Goal: Task Accomplishment & Management: Complete application form

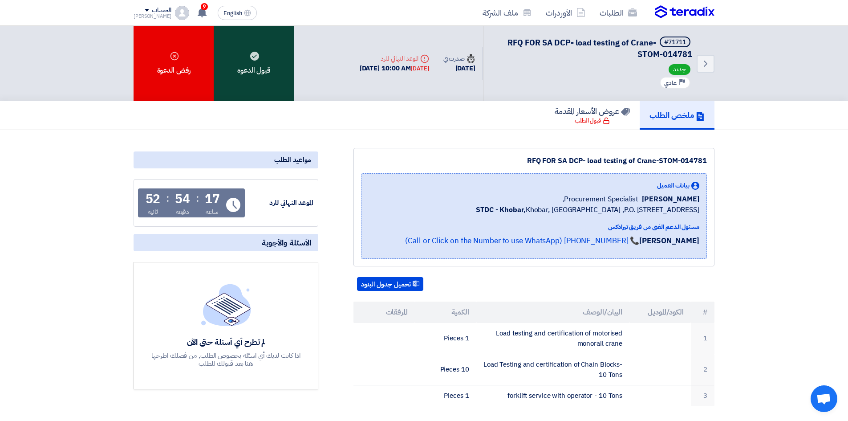
click at [253, 82] on div "قبول الدعوه" at bounding box center [254, 63] width 80 height 75
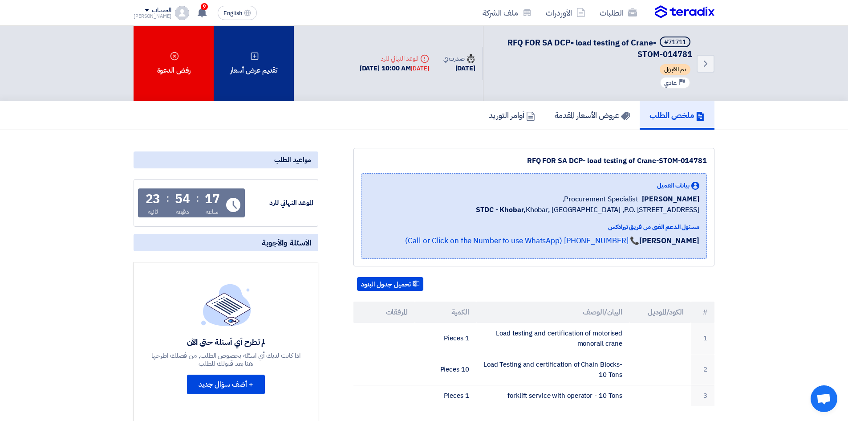
click at [278, 86] on div "تقديم عرض أسعار" at bounding box center [254, 63] width 80 height 75
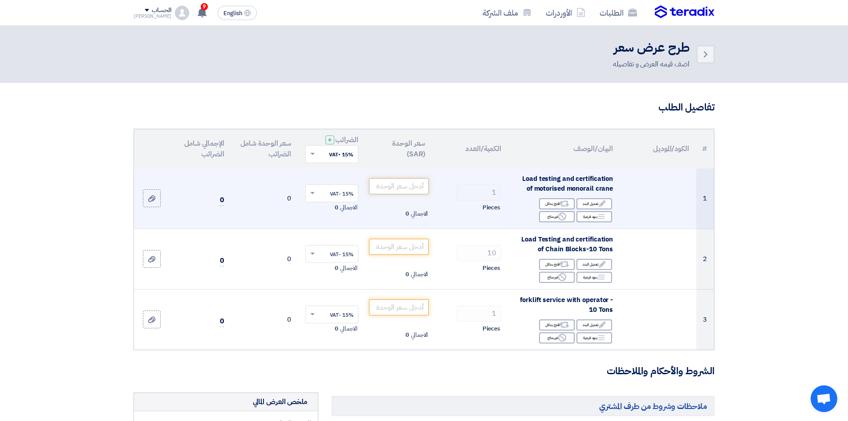
scroll to position [37, 0]
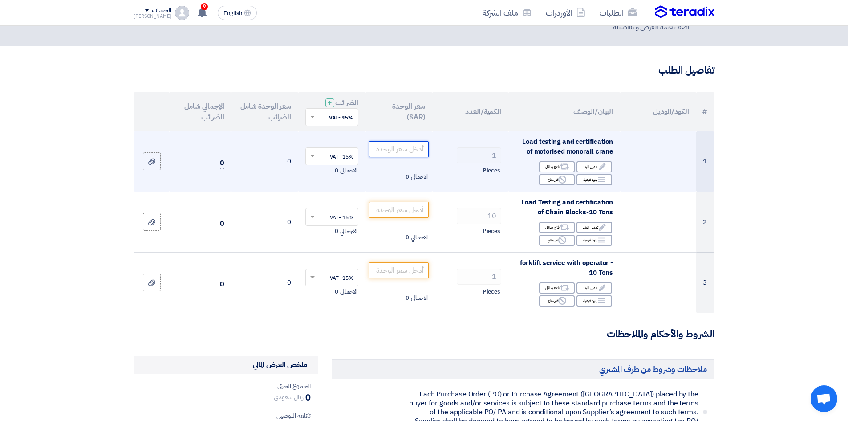
click at [397, 153] on input "number" at bounding box center [399, 149] width 60 height 16
type input "600"
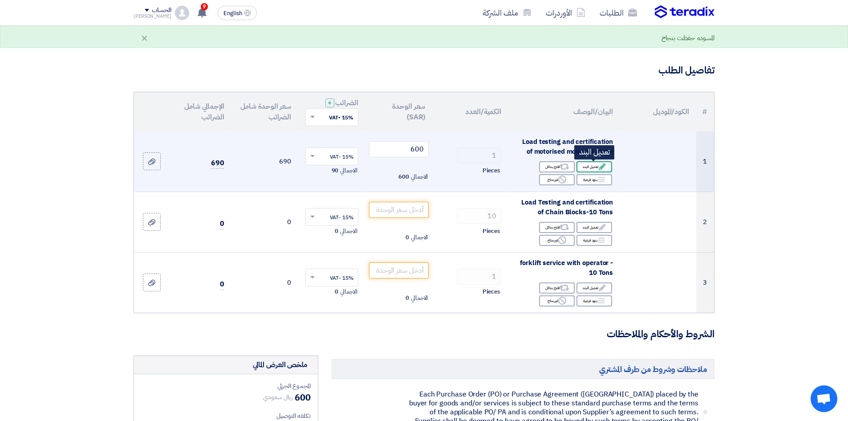
click at [595, 170] on div "Edit تعديل البند" at bounding box center [595, 166] width 36 height 11
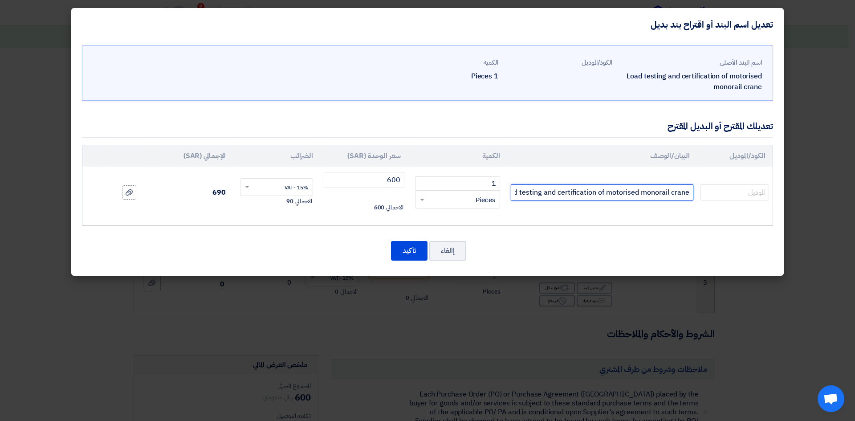
click at [521, 196] on input "Load testing and certification of motorised monorail crane" at bounding box center [602, 192] width 183 height 16
click at [688, 191] on input "Load testing and certification of motorised monorail crane" at bounding box center [602, 192] width 183 height 16
paste input "(up to 3 tons only)"
type input "(up to 3 tons only)Load testing and certification of motorised monorail crane"
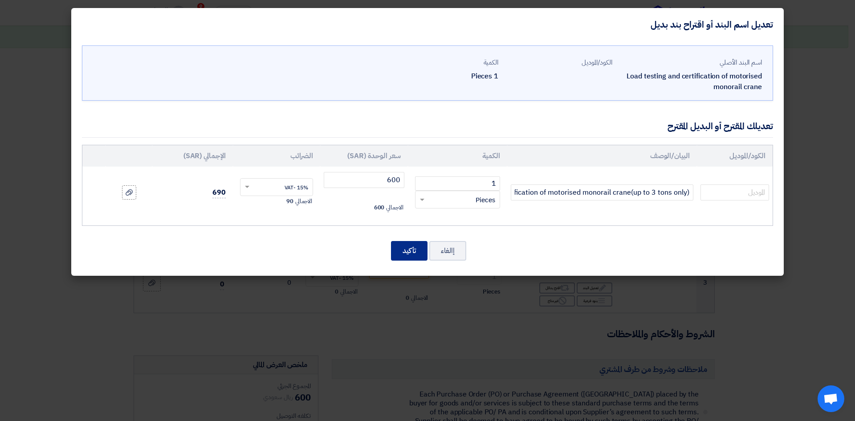
click at [407, 248] on button "تأكيد" at bounding box center [409, 251] width 37 height 20
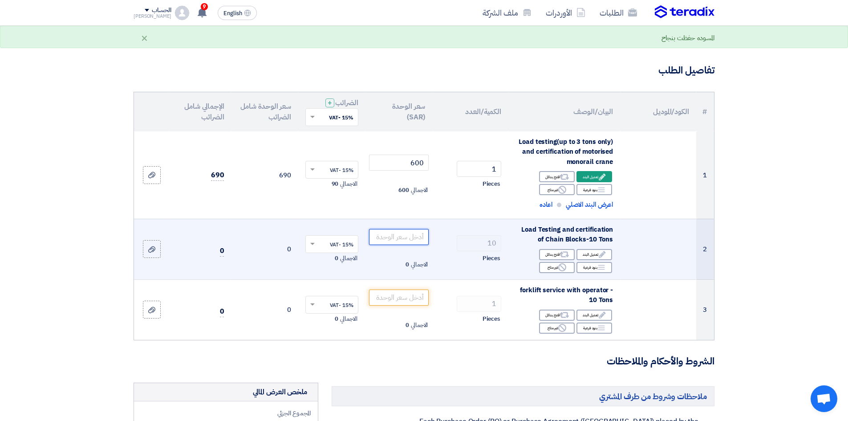
click at [415, 239] on input "number" at bounding box center [399, 237] width 60 height 16
type input "600"
click at [589, 256] on div "Edit تعديل البند" at bounding box center [595, 254] width 36 height 11
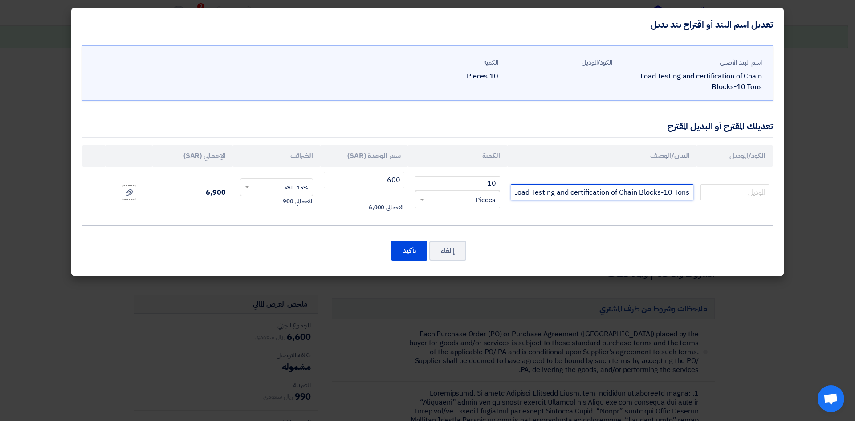
click at [690, 192] on input "Load Testing and certification of Chain Blocks-10 Tons" at bounding box center [602, 192] width 183 height 16
paste input "(up to 3 tons only)"
type input "(up to 3 tons only)Load Testing and certification of Chain Blocks-10 Tons"
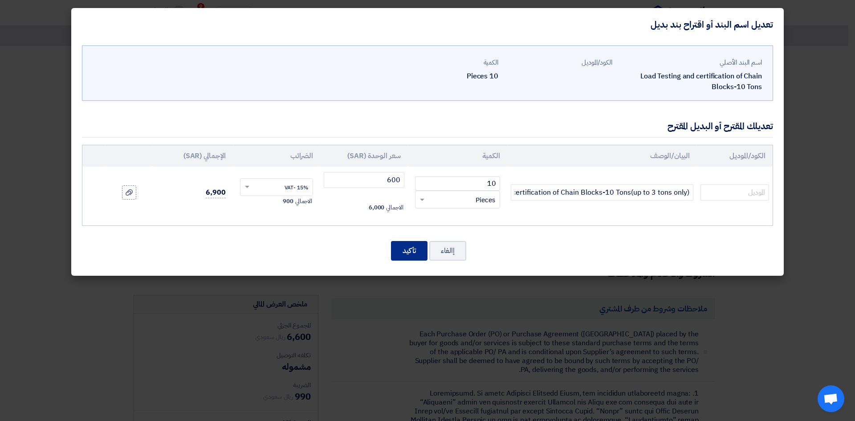
click at [395, 257] on button "تأكيد" at bounding box center [409, 251] width 37 height 20
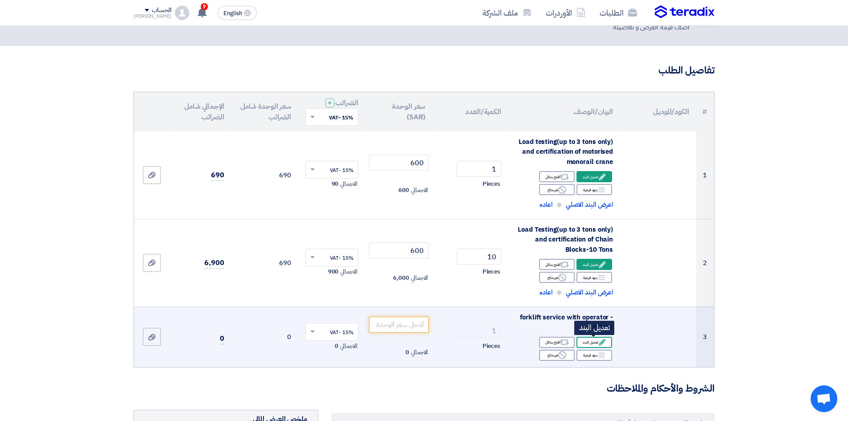
click at [587, 339] on div "Edit تعديل البند" at bounding box center [595, 342] width 36 height 11
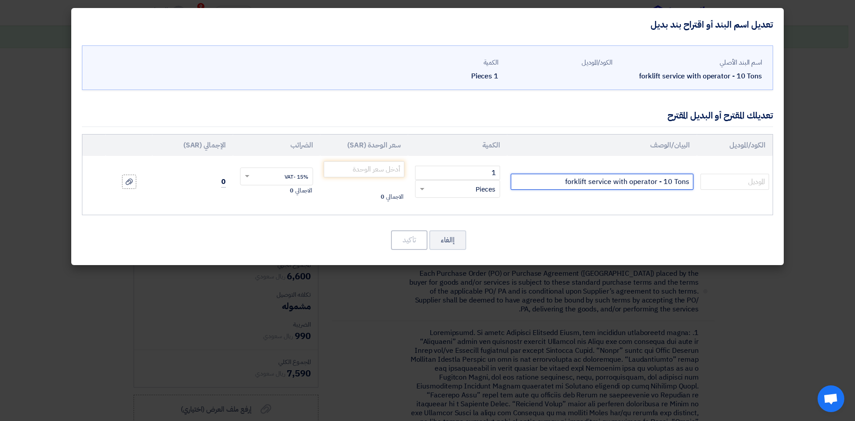
click at [688, 184] on input "forklift service with operator - 10 Tons" at bounding box center [602, 182] width 183 height 16
paste input "(up to 3 tons only)"
type input "(up to 3 tons only)forklift service with operator - 10 Tons"
click at [350, 169] on input "number" at bounding box center [364, 169] width 81 height 16
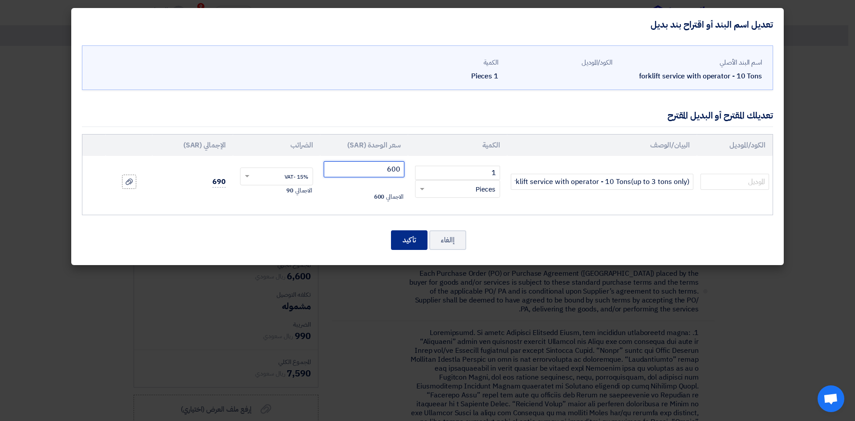
type input "600"
click at [407, 240] on button "تأكيد" at bounding box center [409, 240] width 37 height 20
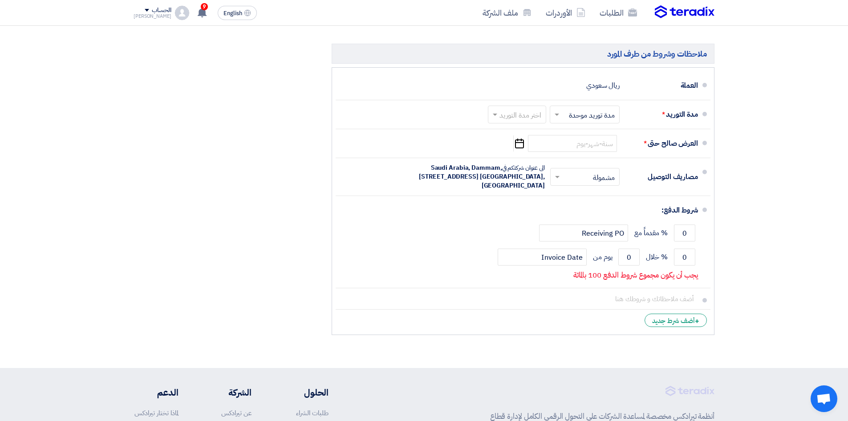
scroll to position [3377, 0]
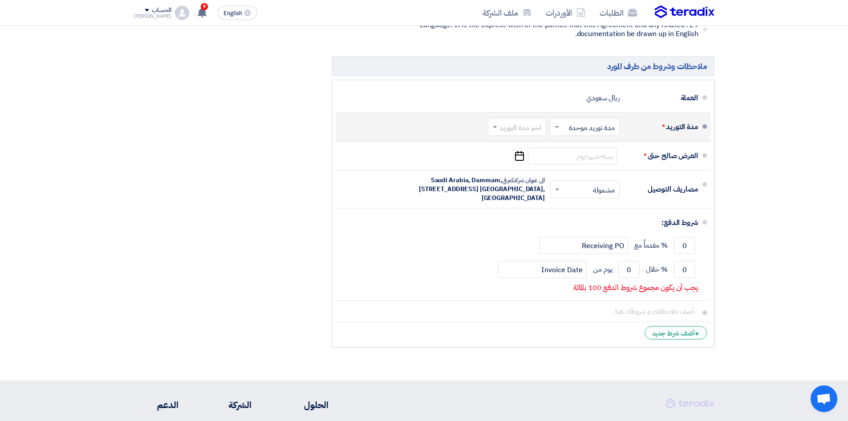
click at [585, 122] on input "text" at bounding box center [582, 128] width 65 height 13
click at [587, 157] on span "مدة توريد موحدة" at bounding box center [593, 162] width 47 height 11
click at [525, 122] on input "text" at bounding box center [516, 128] width 54 height 13
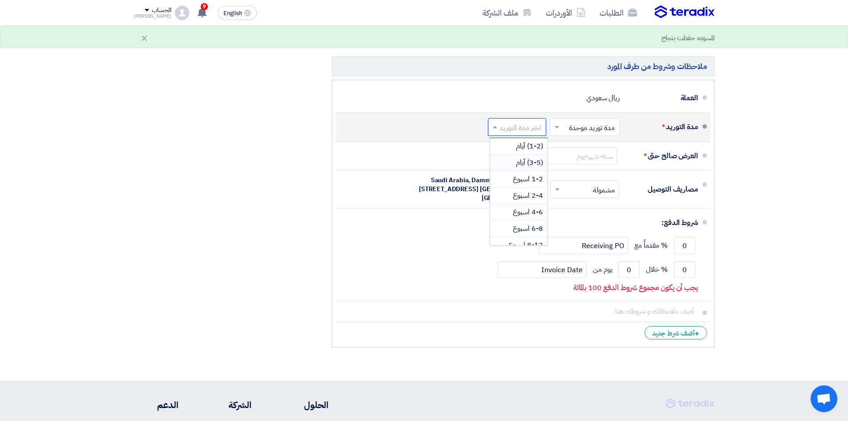
click at [524, 155] on div "(3-5) أيام" at bounding box center [518, 163] width 57 height 16
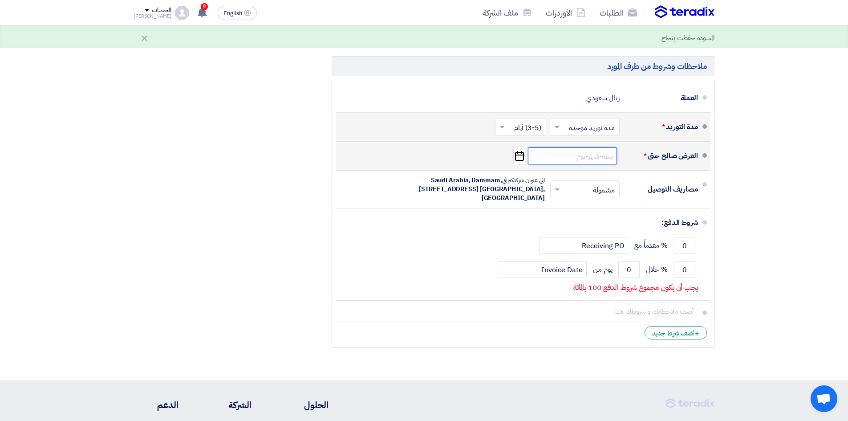
click at [595, 147] on input at bounding box center [572, 155] width 89 height 17
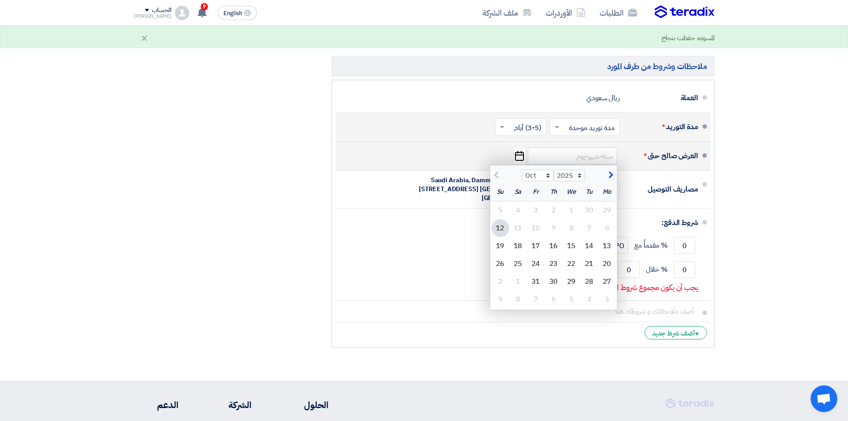
click at [612, 170] on button "button" at bounding box center [610, 174] width 15 height 9
select select "11"
click at [568, 237] on div "12" at bounding box center [572, 246] width 18 height 18
type input "[DATE]"
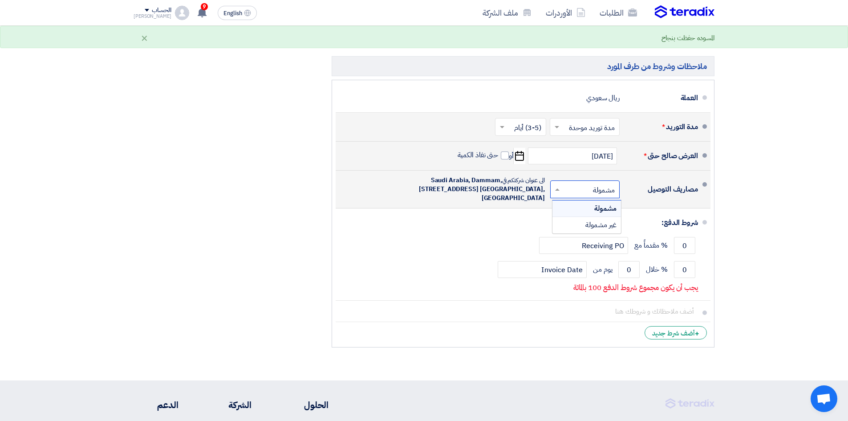
click at [583, 184] on input "text" at bounding box center [583, 190] width 65 height 13
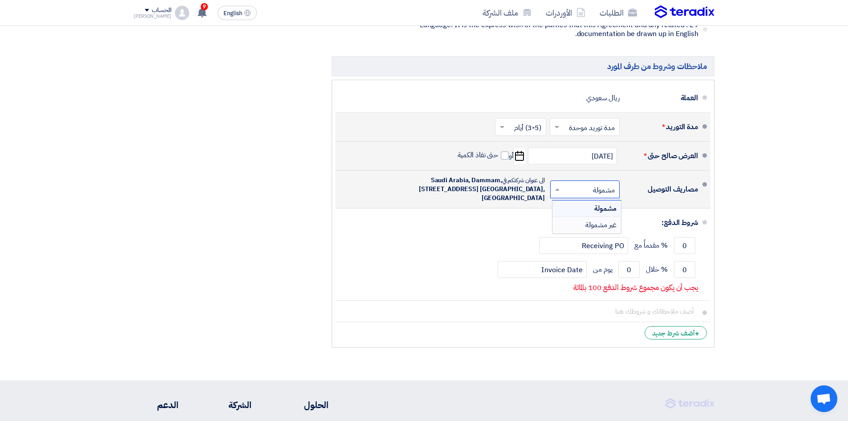
click at [593, 220] on span "غير مشمولة" at bounding box center [601, 225] width 31 height 11
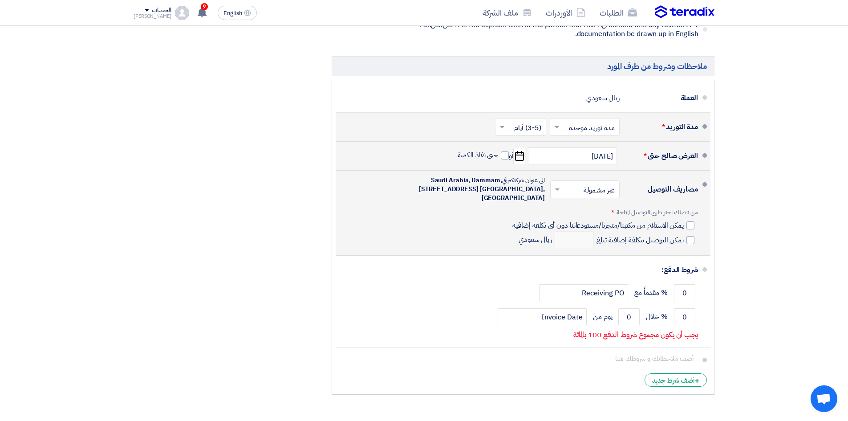
click at [605, 184] on input "text" at bounding box center [583, 190] width 65 height 13
click at [604, 203] on span "مشمولة" at bounding box center [606, 208] width 22 height 11
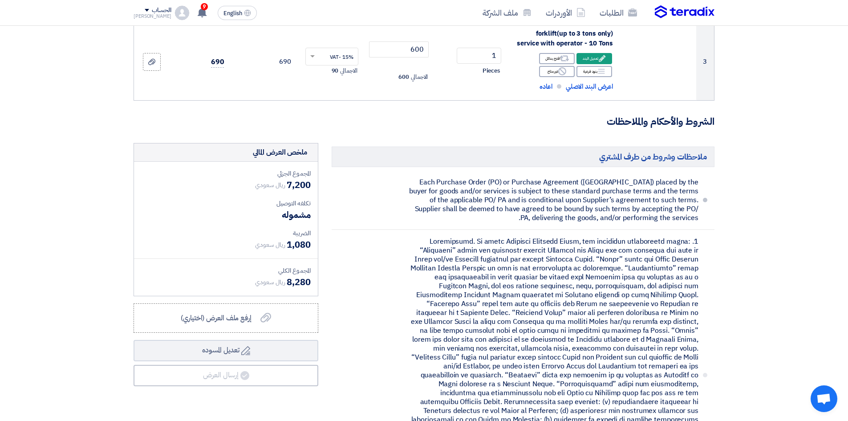
scroll to position [334, 0]
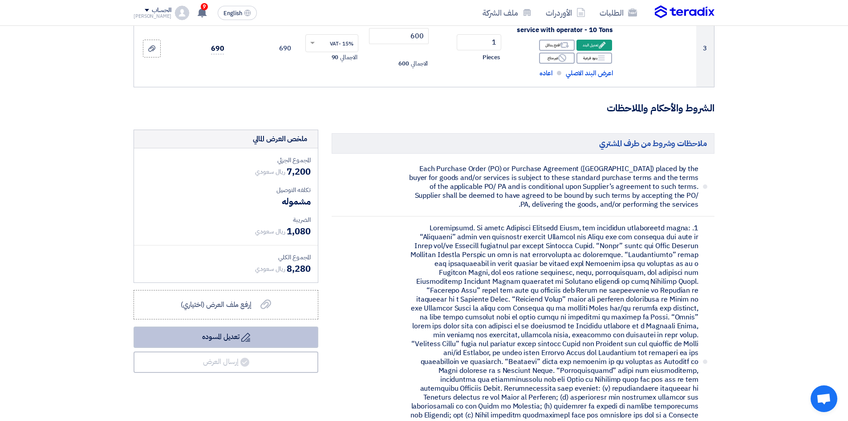
click at [257, 342] on button "Draft تعديل المسوده" at bounding box center [226, 336] width 185 height 21
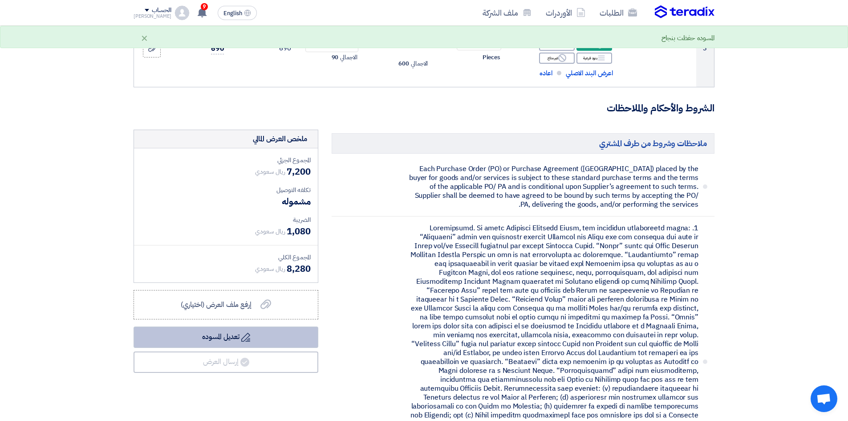
click at [246, 342] on button "Draft تعديل المسوده" at bounding box center [226, 336] width 185 height 21
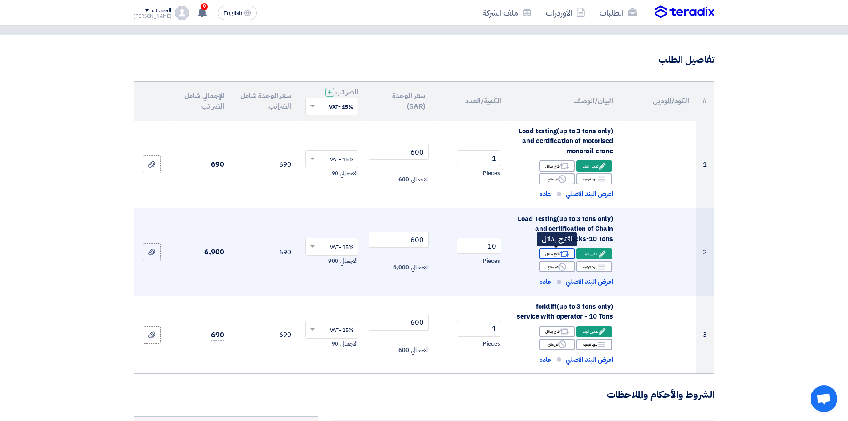
scroll to position [37, 0]
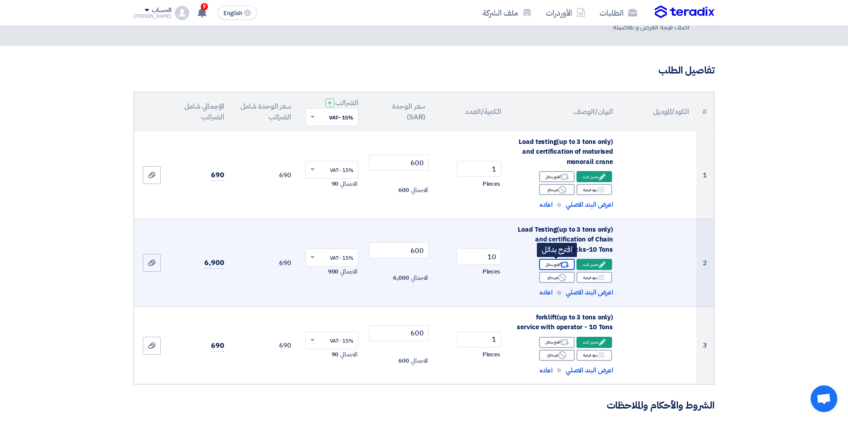
click at [560, 266] on icon "Alternative" at bounding box center [564, 264] width 9 height 9
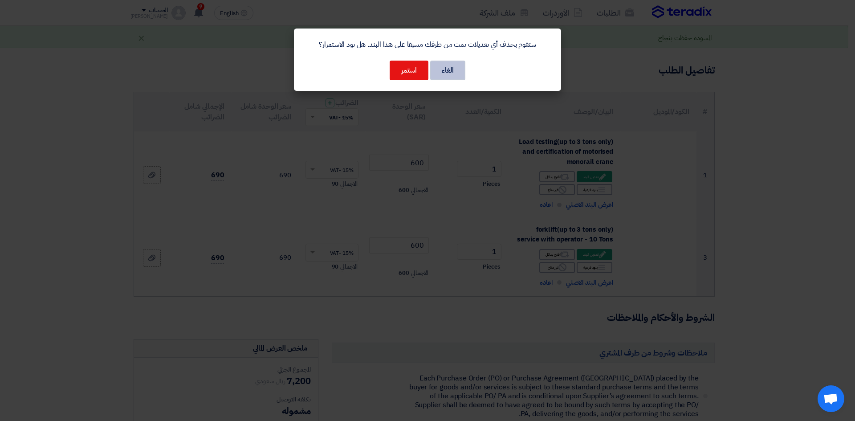
click at [443, 68] on button "الغاء" at bounding box center [447, 71] width 35 height 20
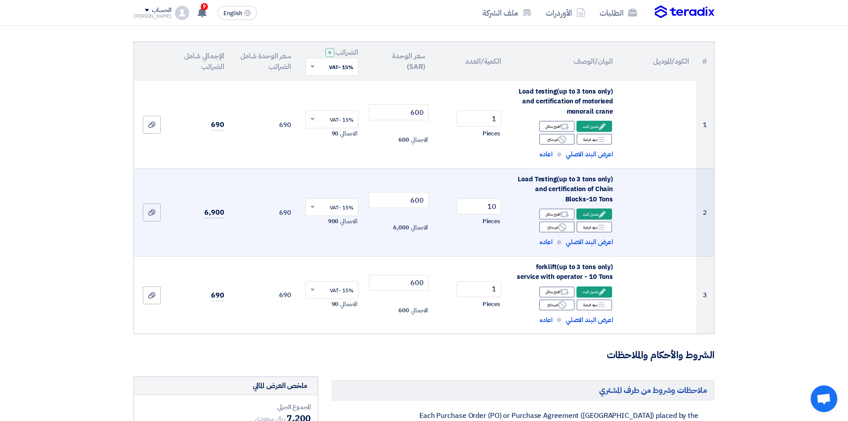
scroll to position [74, 0]
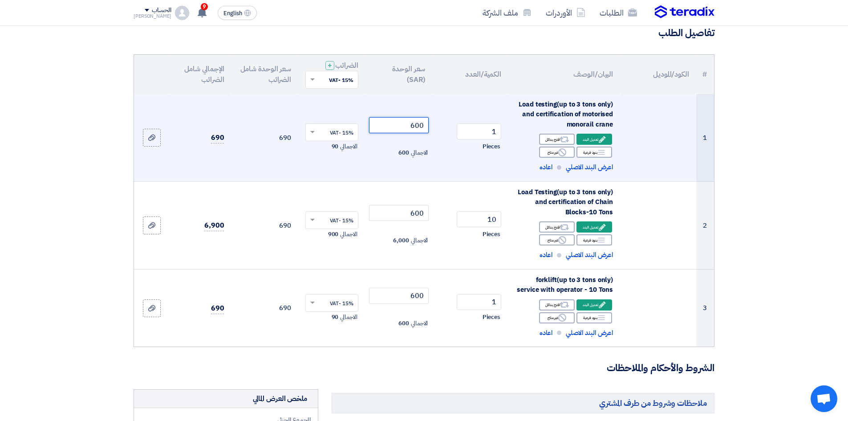
click at [405, 129] on input "600" at bounding box center [399, 125] width 60 height 16
drag, startPoint x: 405, startPoint y: 129, endPoint x: 430, endPoint y: 126, distance: 24.8
click at [430, 126] on td "600 الاجمالي 600" at bounding box center [399, 138] width 67 height 88
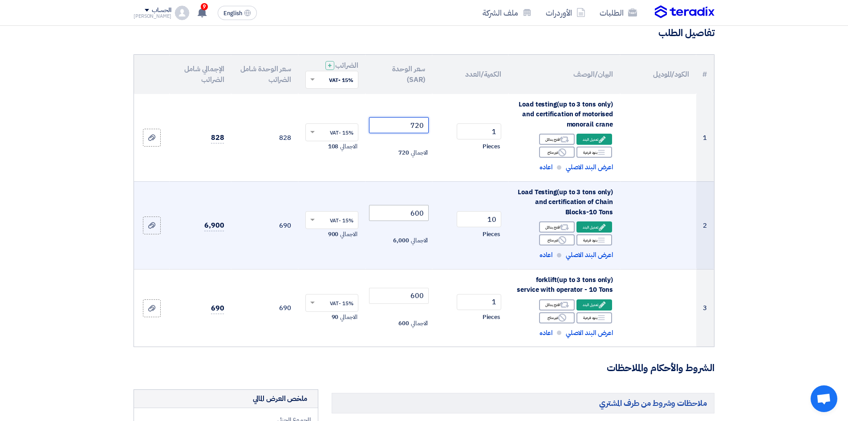
type input "720"
click at [404, 212] on input "600" at bounding box center [399, 213] width 60 height 16
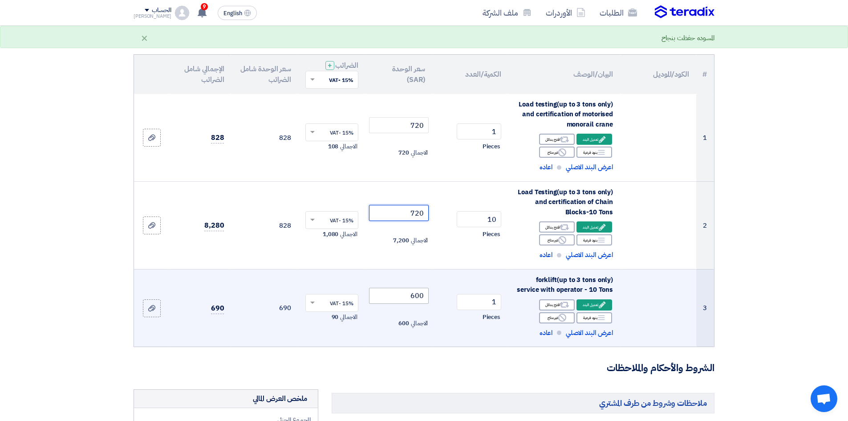
type input "720"
click at [403, 297] on input "600" at bounding box center [399, 296] width 60 height 16
drag, startPoint x: 403, startPoint y: 297, endPoint x: 430, endPoint y: 293, distance: 27.9
click at [430, 293] on td "600 الاجمالي 600" at bounding box center [399, 307] width 67 height 77
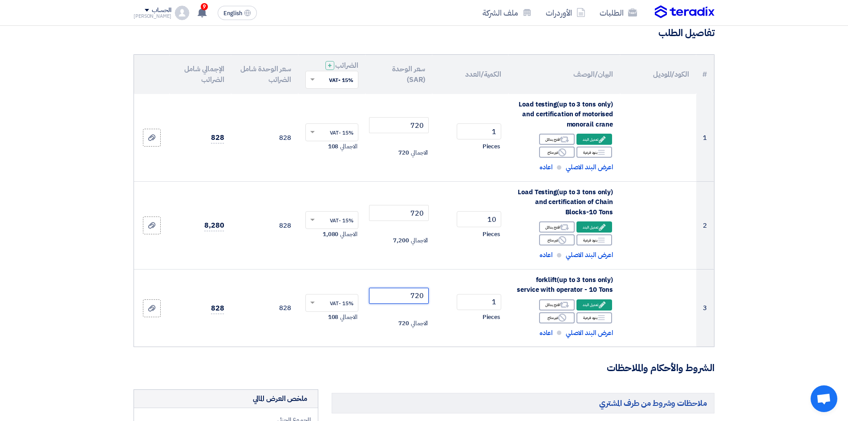
type input "720"
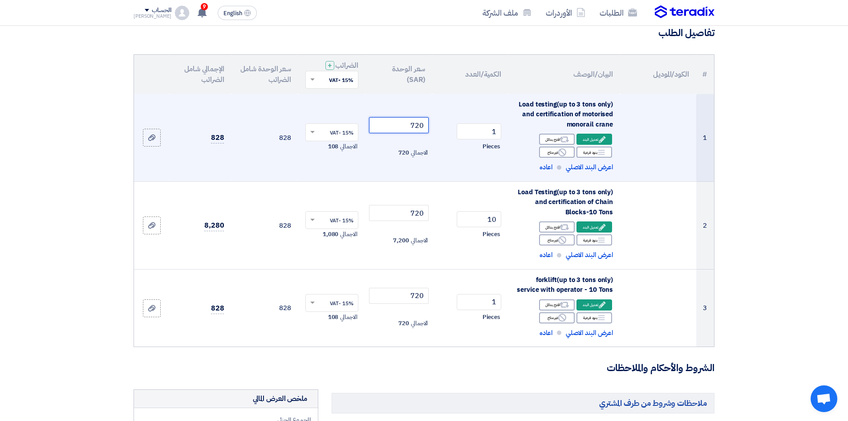
click at [407, 129] on input "720" at bounding box center [399, 125] width 60 height 16
click at [587, 142] on div "Edit تعديل البند" at bounding box center [595, 139] width 36 height 11
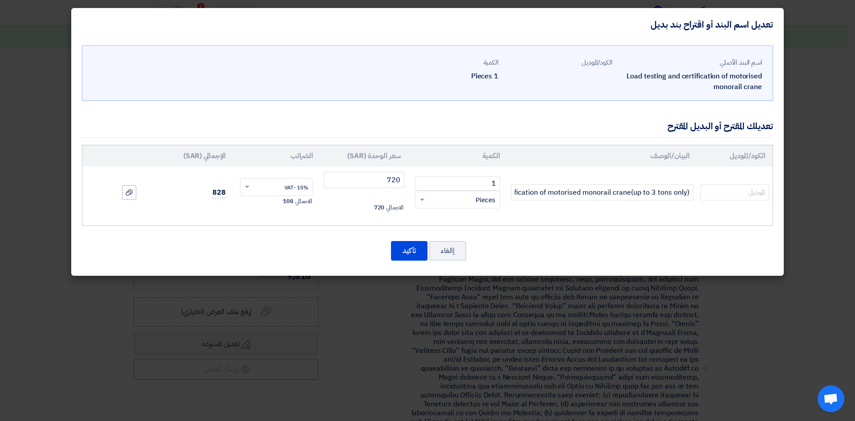
click at [383, 256] on div "إالغاء تأكيد" at bounding box center [427, 250] width 691 height 21
click at [395, 253] on button "تأكيد" at bounding box center [409, 251] width 37 height 20
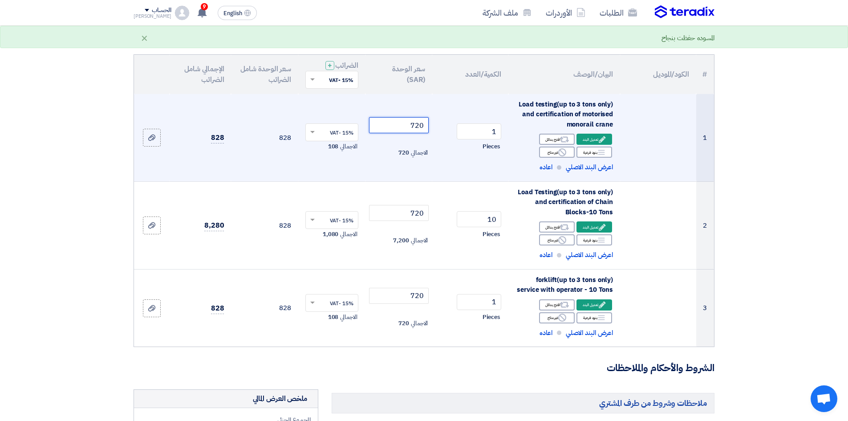
click at [412, 118] on input "720" at bounding box center [399, 125] width 60 height 16
drag, startPoint x: 412, startPoint y: 118, endPoint x: 399, endPoint y: 125, distance: 14.4
click at [400, 125] on input "720" at bounding box center [399, 125] width 60 height 16
click at [399, 125] on input "720" at bounding box center [399, 125] width 60 height 16
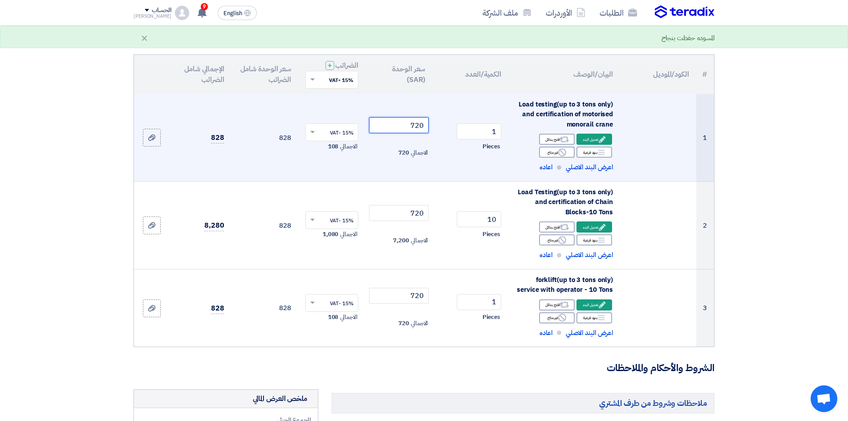
drag, startPoint x: 399, startPoint y: 125, endPoint x: 430, endPoint y: 125, distance: 30.7
click at [430, 125] on td "720 الاجمالي 720" at bounding box center [399, 138] width 67 height 88
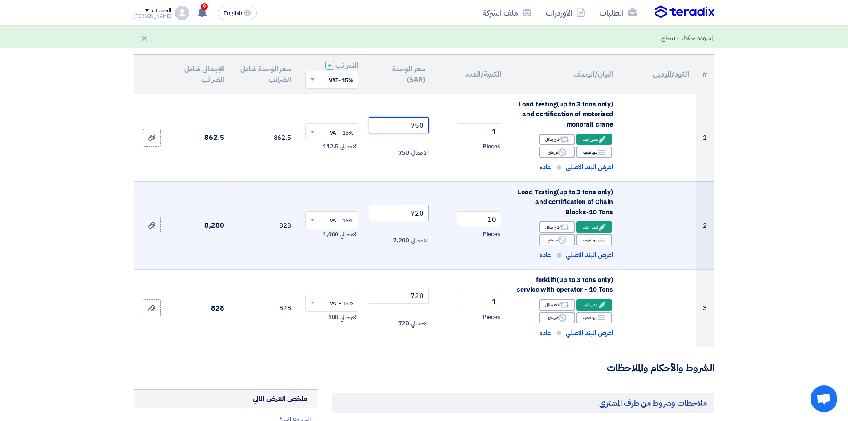
type input "750"
click at [403, 205] on input "720" at bounding box center [399, 213] width 60 height 16
drag, startPoint x: 419, startPoint y: 216, endPoint x: 446, endPoint y: 218, distance: 27.7
click at [446, 218] on tr "2 (up to 3 tons only)Load Testing and certification of Chain Blocks-10 Tons Edi…" at bounding box center [424, 225] width 580 height 88
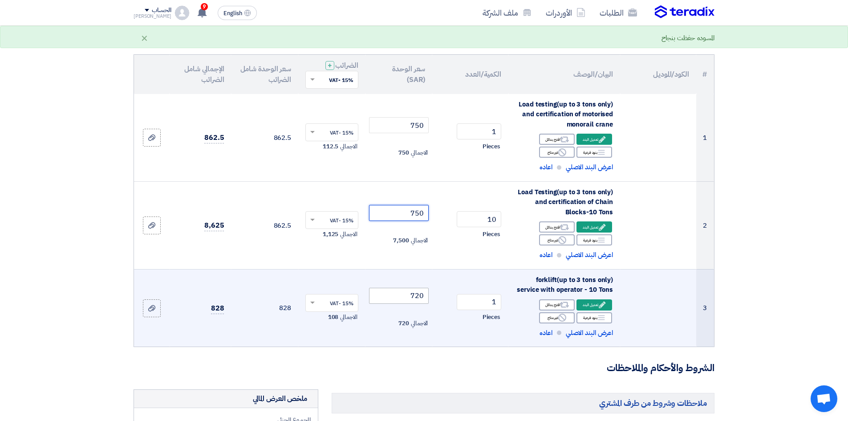
type input "750"
click at [404, 296] on input "720" at bounding box center [399, 296] width 60 height 16
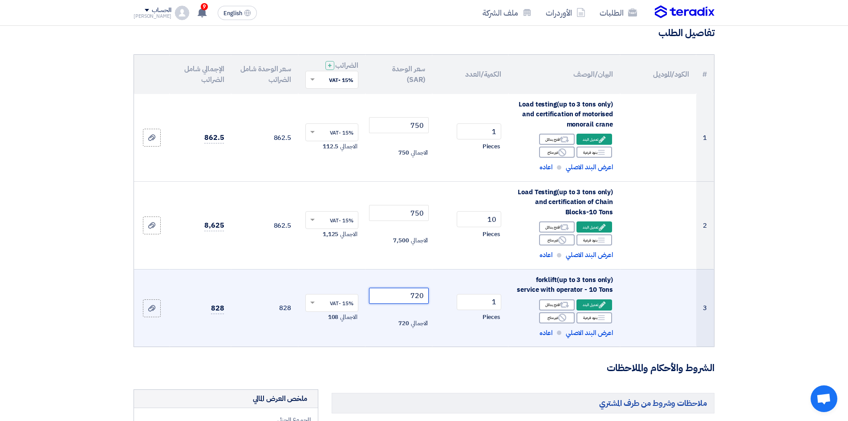
drag, startPoint x: 404, startPoint y: 296, endPoint x: 448, endPoint y: 291, distance: 43.9
click at [444, 291] on tr "3 (up to 3 tons only)forklift service with operator - 10 Tons Edit تعديل البند …" at bounding box center [424, 307] width 580 height 77
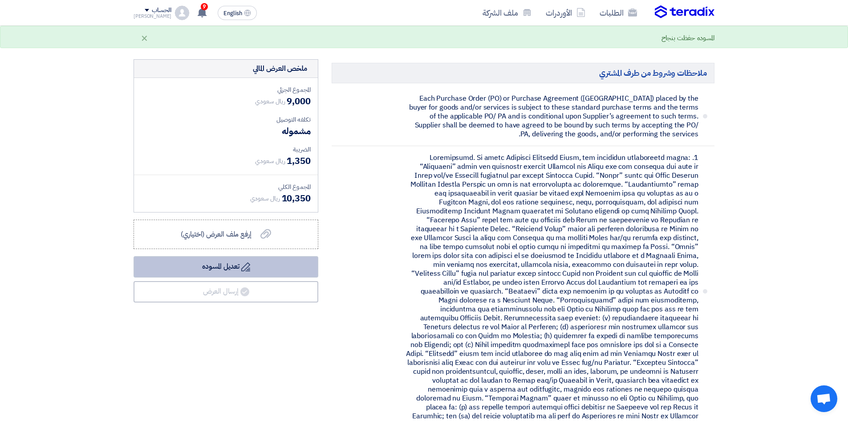
scroll to position [408, 0]
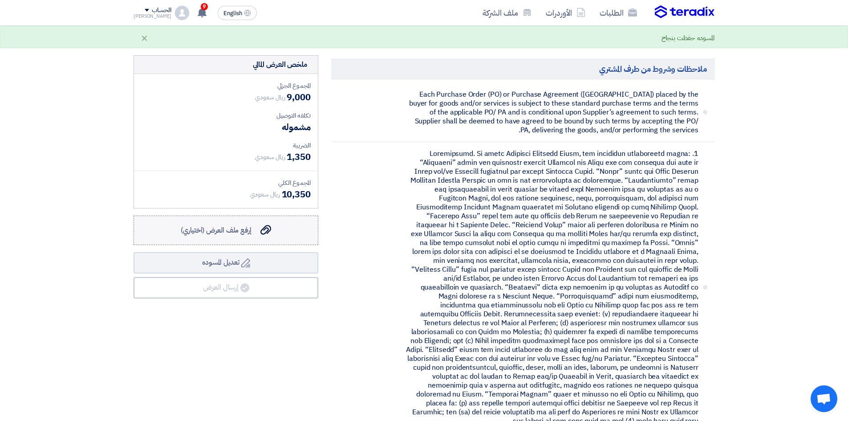
type input "750"
click at [223, 240] on label "إرفع ملف العرض (اختياري) إرفع ملف العرض (اختياري)" at bounding box center [226, 230] width 185 height 29
click at [0, 0] on input "إرفع ملف العرض (اختياري) إرفع ملف العرض (اختياري)" at bounding box center [0, 0] width 0 height 0
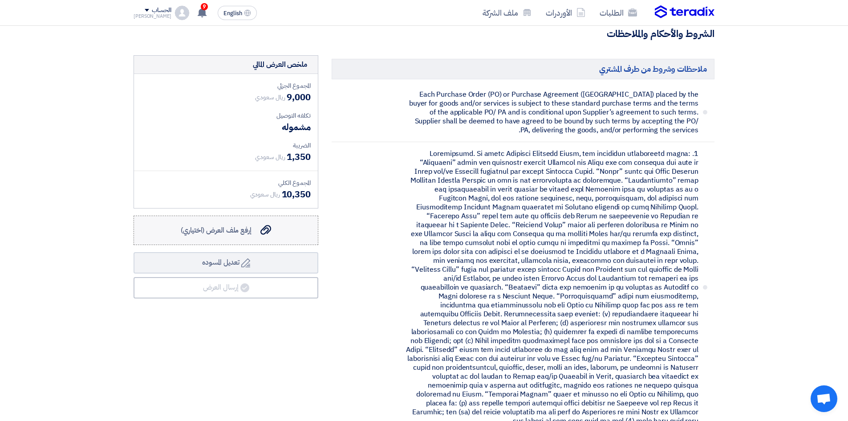
click at [176, 238] on label "إرفع ملف العرض (اختياري) إرفع ملف العرض (اختياري)" at bounding box center [226, 230] width 185 height 29
click at [0, 0] on input "إرفع ملف العرض (اختياري) إرفع ملف العرض (اختياري)" at bounding box center [0, 0] width 0 height 0
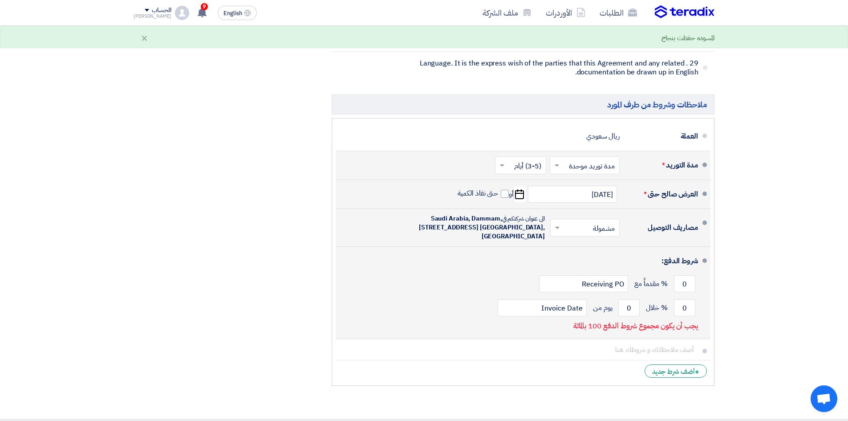
scroll to position [3340, 0]
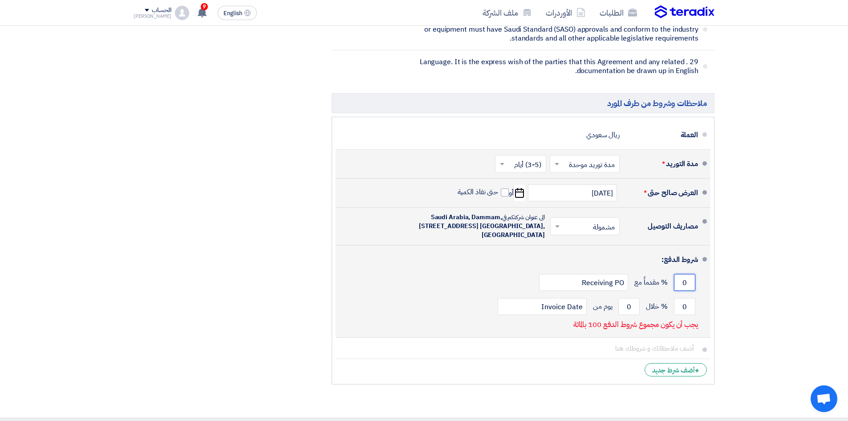
drag, startPoint x: 684, startPoint y: 244, endPoint x: 700, endPoint y: 246, distance: 15.7
click at [700, 246] on li "شروط الدفع: 0 % مقدماً مع Receiving PO 0 % خلال 0 Invoice Date" at bounding box center [523, 291] width 375 height 92
type input "50"
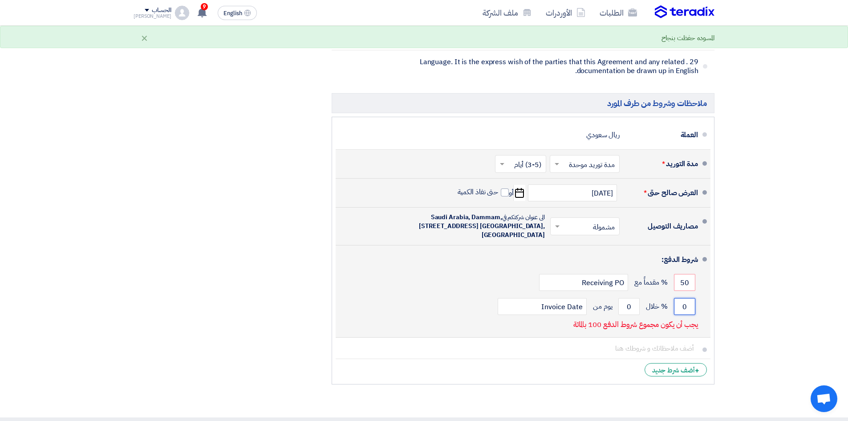
drag, startPoint x: 680, startPoint y: 274, endPoint x: 696, endPoint y: 274, distance: 15.6
click at [696, 294] on div "0 % خلال 0 يوم من Invoice Date" at bounding box center [520, 306] width 355 height 24
type input "50"
drag, startPoint x: 626, startPoint y: 275, endPoint x: 640, endPoint y: 270, distance: 15.6
click at [640, 294] on div "50 % خلال 0 يوم من Invoice Date" at bounding box center [520, 306] width 355 height 24
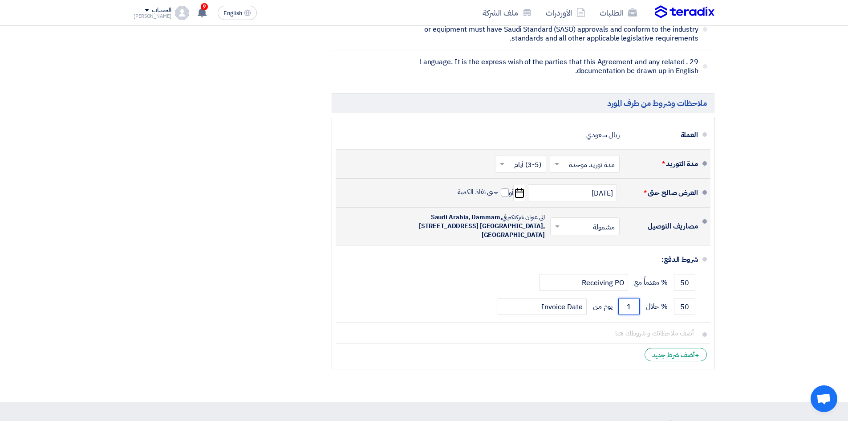
type input "1"
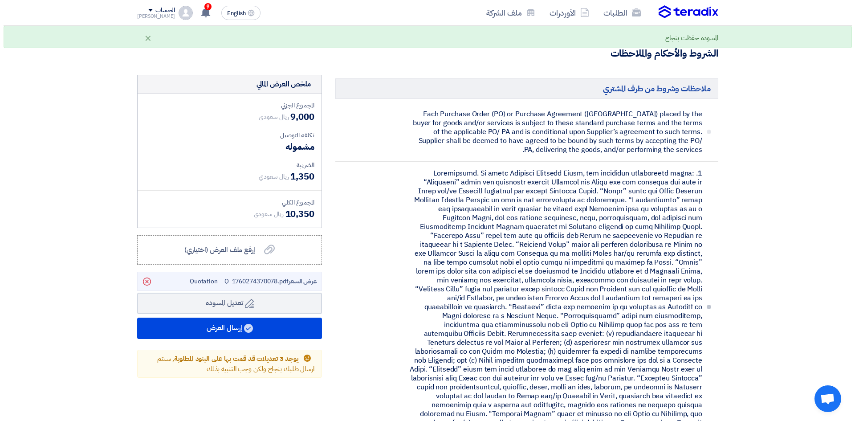
scroll to position [408, 0]
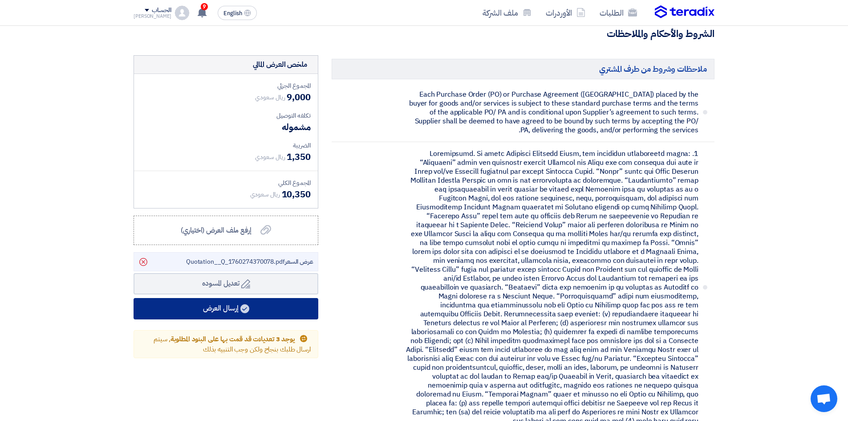
click at [248, 309] on use at bounding box center [244, 308] width 9 height 9
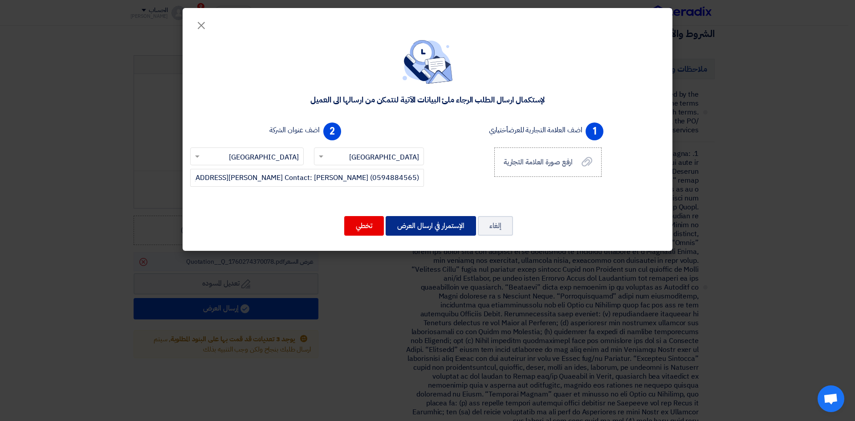
click at [423, 226] on button "الإستمرار في ارسال العرض" at bounding box center [431, 226] width 90 height 20
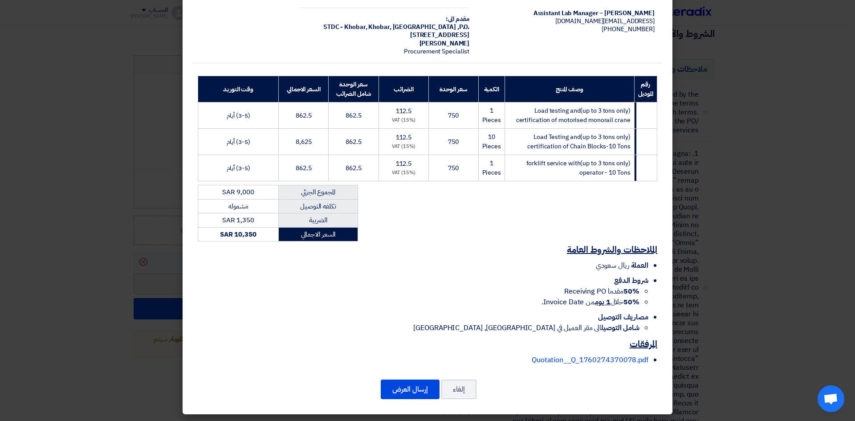
scroll to position [68, 0]
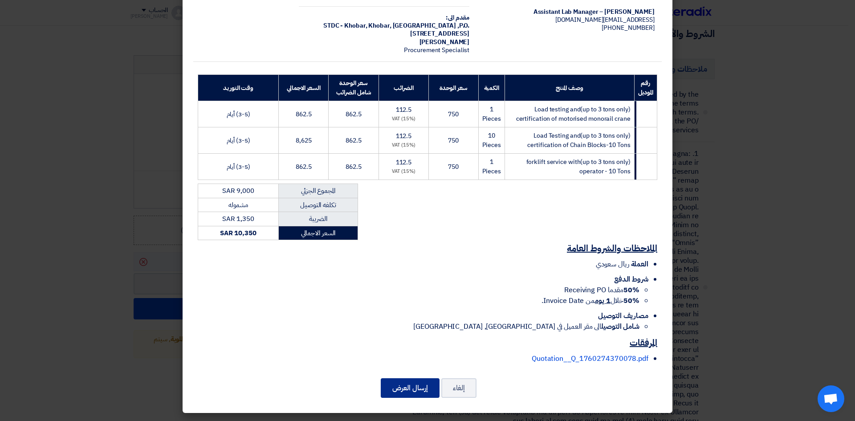
click at [408, 391] on button "إرسال العرض" at bounding box center [410, 388] width 59 height 20
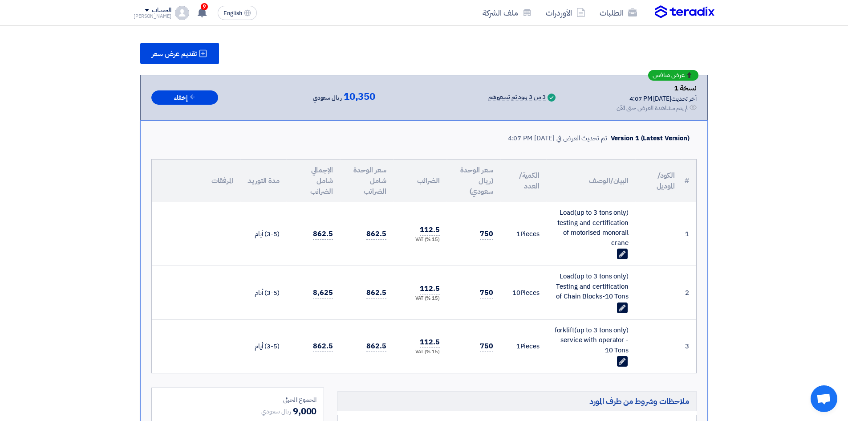
scroll to position [111, 0]
